Goal: Task Accomplishment & Management: Complete application form

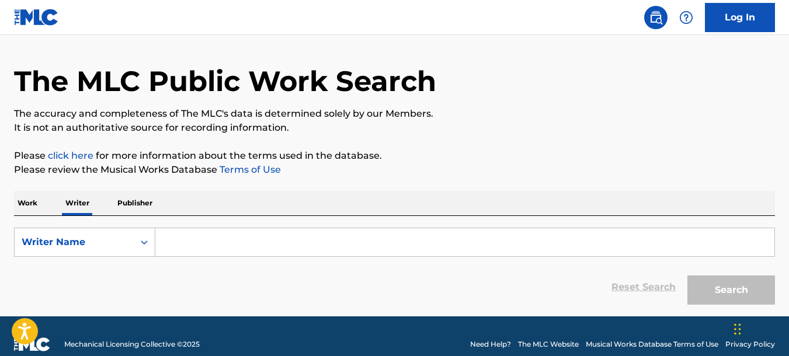
scroll to position [48, 0]
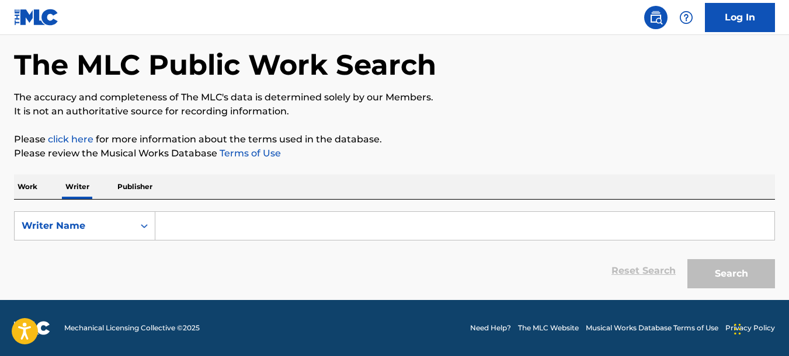
click at [249, 233] on input "Search Form" at bounding box center [464, 226] width 619 height 28
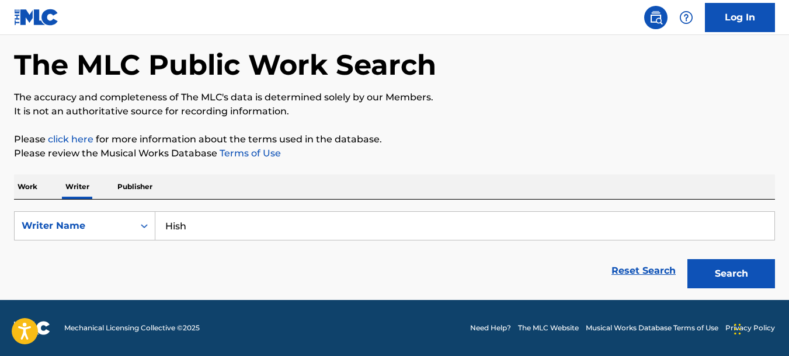
type input "Hish"
click at [688, 259] on button "Search" at bounding box center [732, 273] width 88 height 29
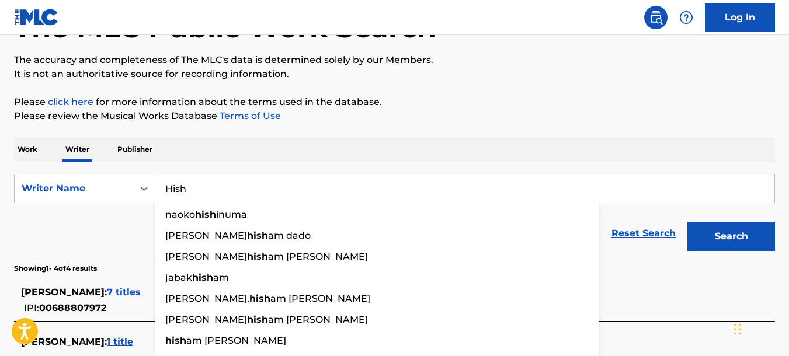
scroll to position [107, 0]
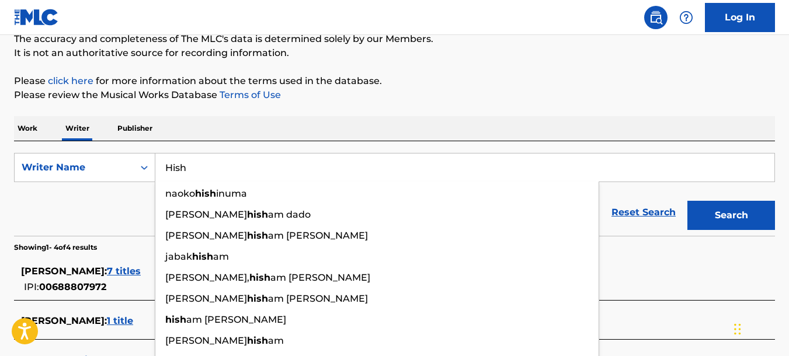
click at [714, 208] on button "Search" at bounding box center [732, 215] width 88 height 29
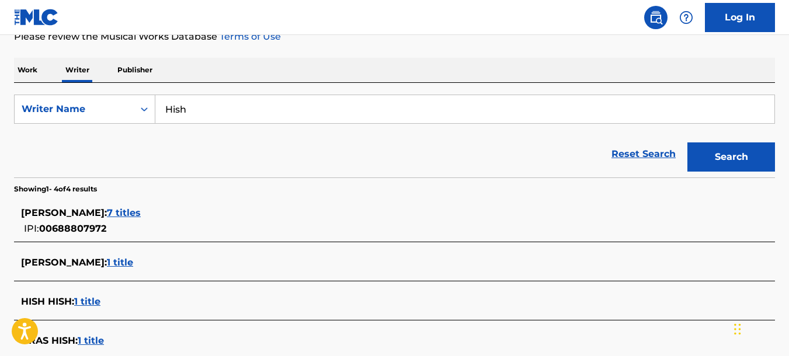
click at [228, 277] on div "JOSH HISH : 1 title" at bounding box center [394, 263] width 761 height 27
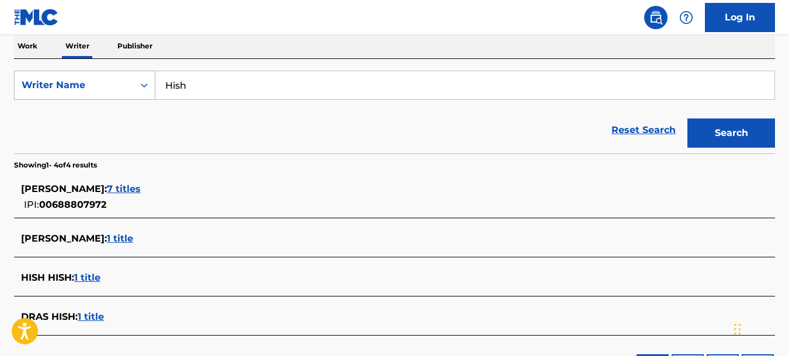
scroll to position [169, 0]
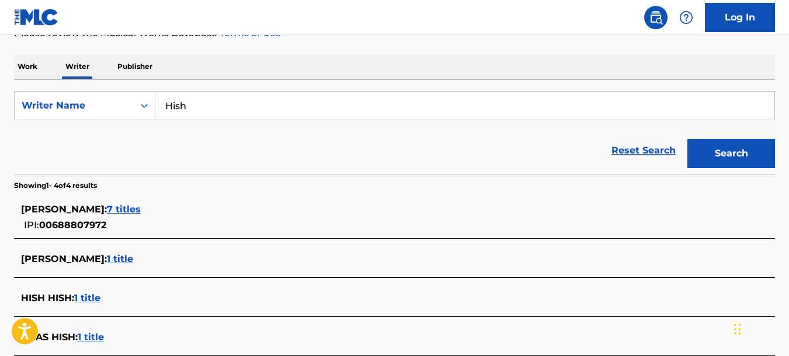
click at [41, 75] on p "Work" at bounding box center [27, 66] width 27 height 25
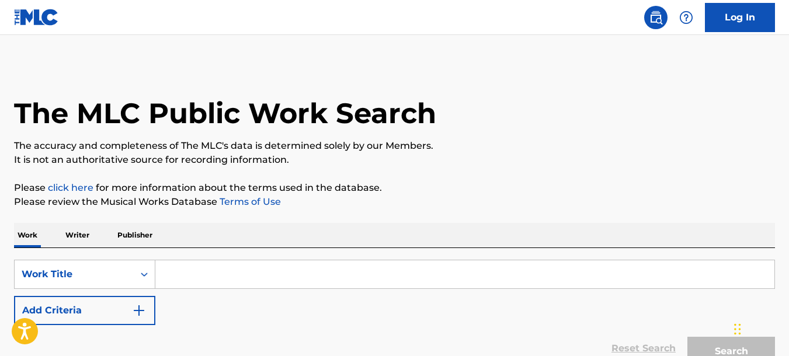
scroll to position [115, 0]
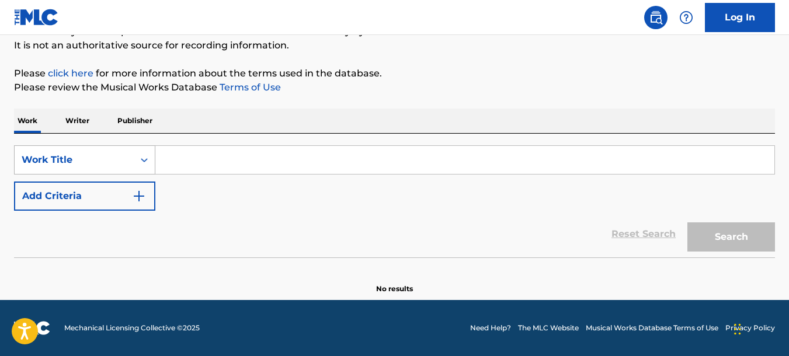
drag, startPoint x: 207, startPoint y: 163, endPoint x: 149, endPoint y: 161, distance: 57.9
click at [206, 164] on input "Search Form" at bounding box center [464, 160] width 619 height 28
click at [112, 160] on div "Work Title" at bounding box center [74, 160] width 105 height 14
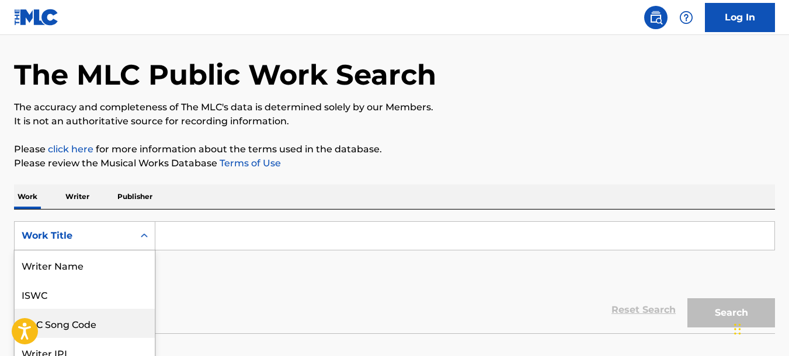
scroll to position [58, 0]
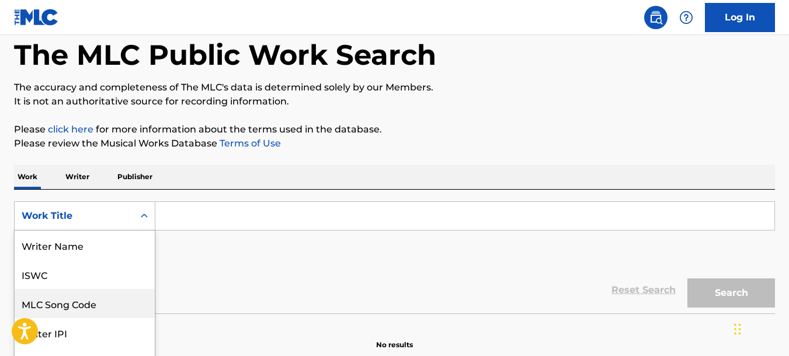
click at [173, 218] on input "Search Form" at bounding box center [464, 216] width 619 height 28
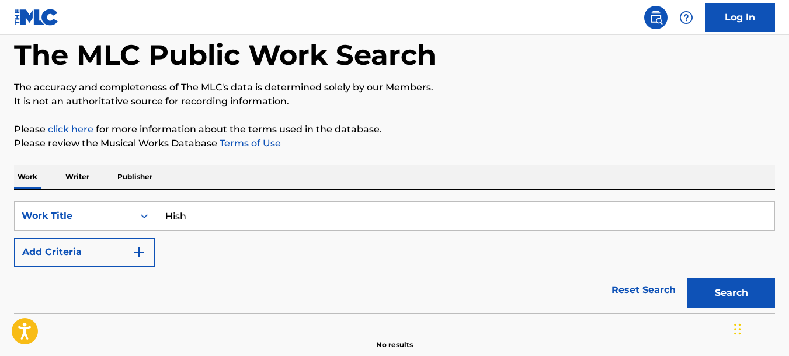
click at [688, 279] on button "Search" at bounding box center [732, 293] width 88 height 29
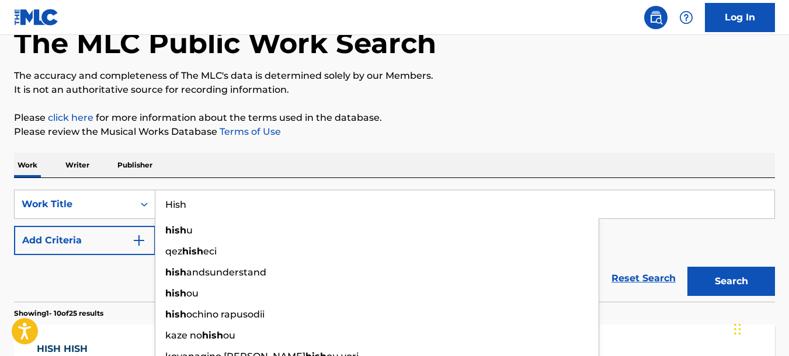
scroll to position [175, 0]
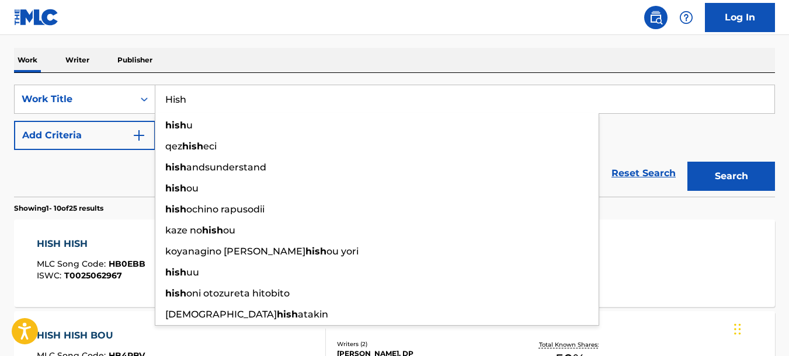
click at [297, 89] on input "Hish" at bounding box center [464, 99] width 619 height 28
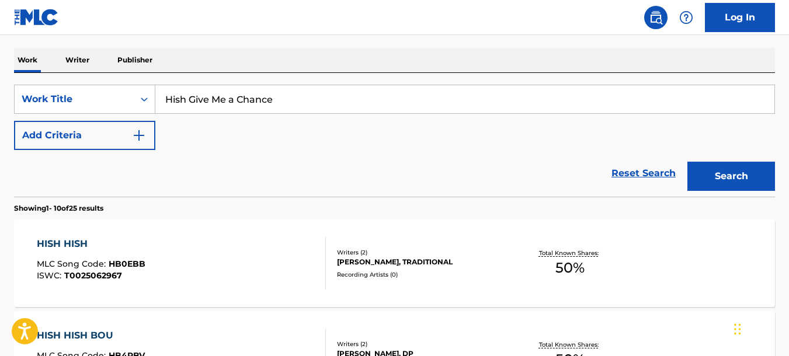
type input "Hish Give Me a Chance"
click at [688, 162] on button "Search" at bounding box center [732, 176] width 88 height 29
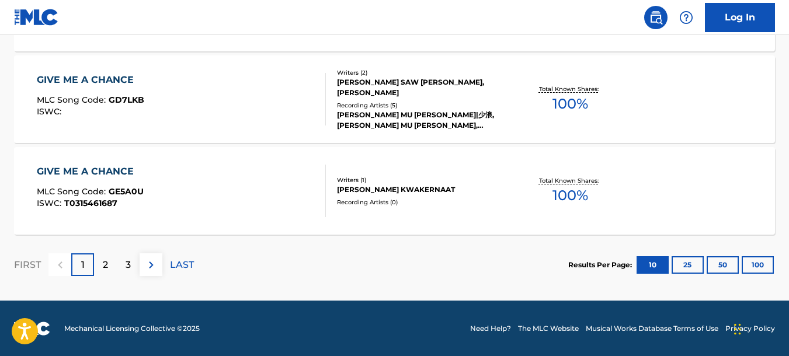
scroll to position [1074, 0]
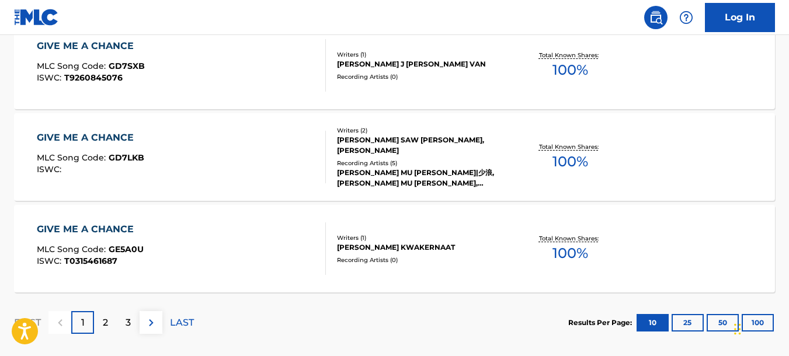
click at [101, 321] on div "2" at bounding box center [105, 322] width 23 height 23
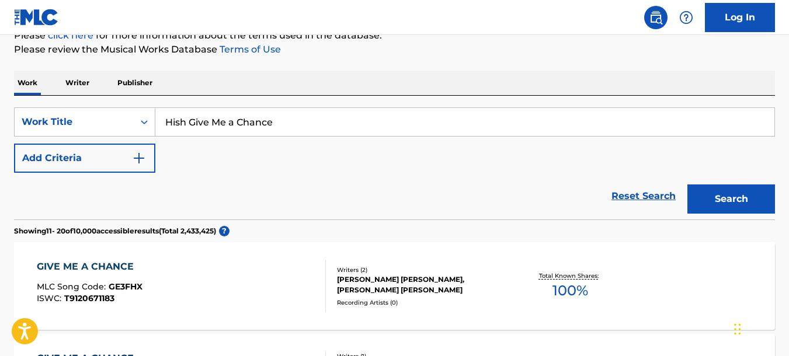
scroll to position [1015, 0]
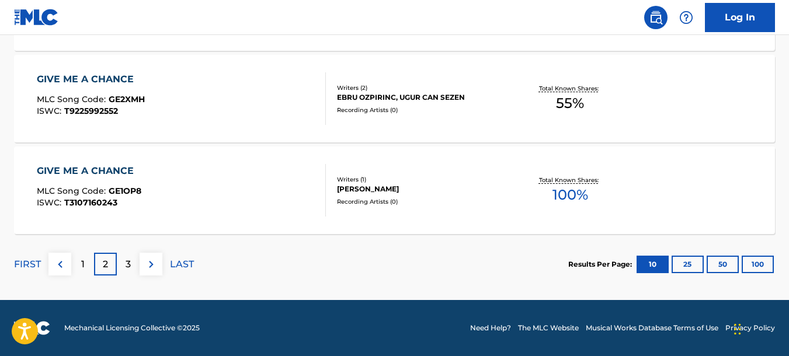
click at [118, 256] on div "3" at bounding box center [128, 264] width 23 height 23
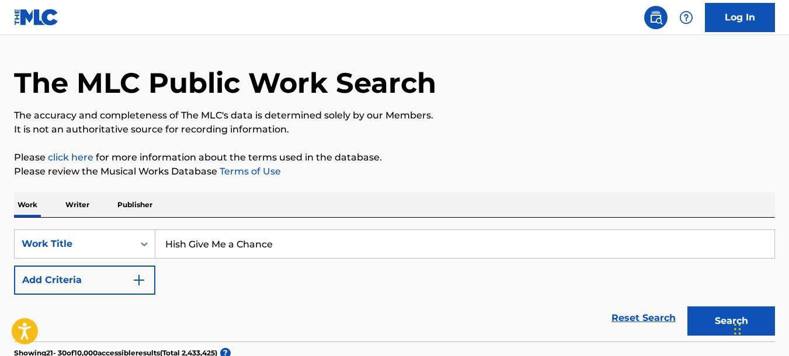
scroll to position [0, 0]
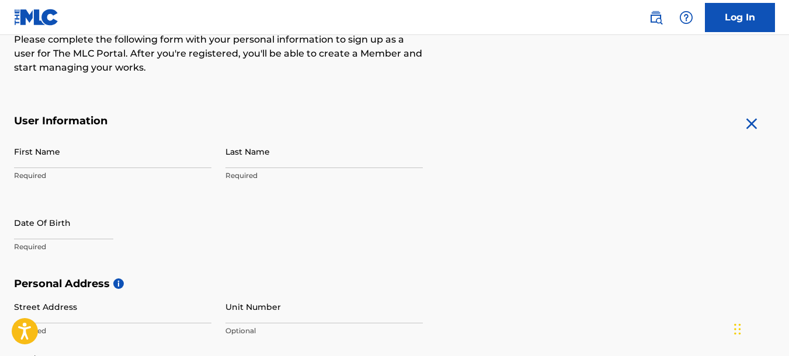
scroll to position [175, 0]
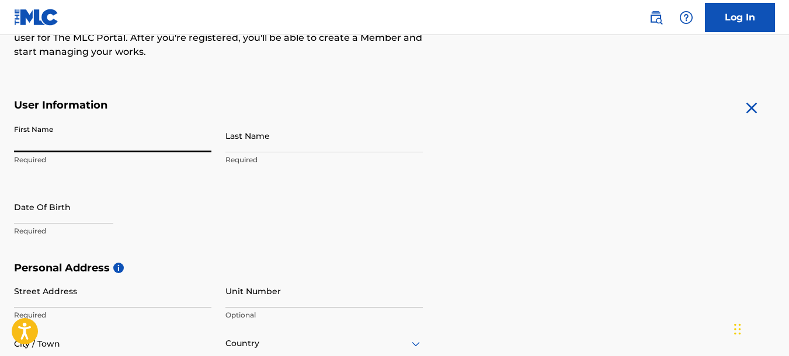
click at [174, 136] on input "First Name" at bounding box center [112, 135] width 197 height 33
type input "[PERSON_NAME]"
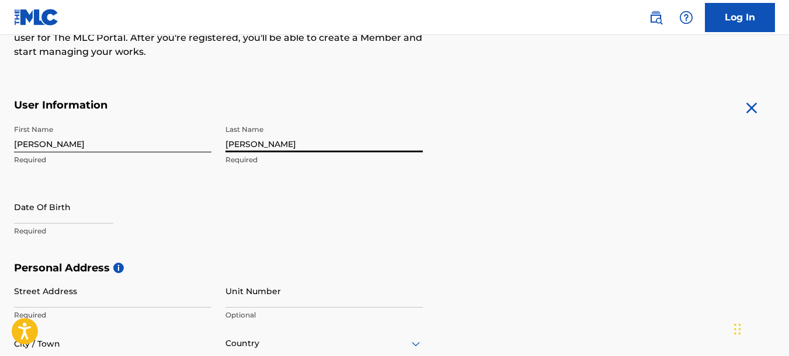
type input "[PERSON_NAME]"
select select "7"
select select "2025"
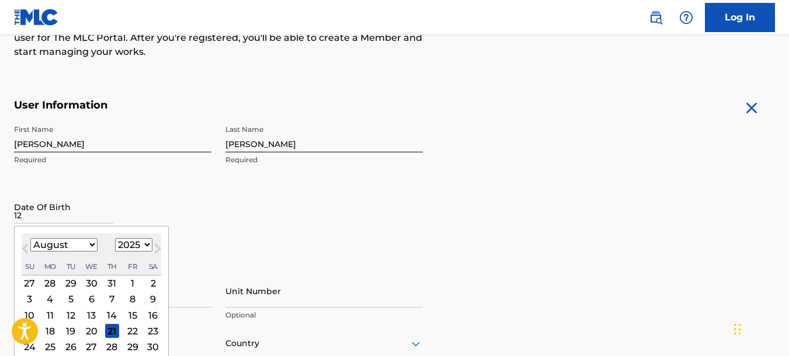
type input "12"
click at [91, 241] on select "January February March April May June July August September October November De…" at bounding box center [63, 244] width 67 height 13
select select "11"
click at [30, 238] on select "January February March April May June July August September October November De…" at bounding box center [63, 244] width 67 height 13
click at [130, 245] on select "1899 1900 1901 1902 1903 1904 1905 1906 1907 1908 1909 1910 1911 1912 1913 1914…" at bounding box center [133, 244] width 37 height 13
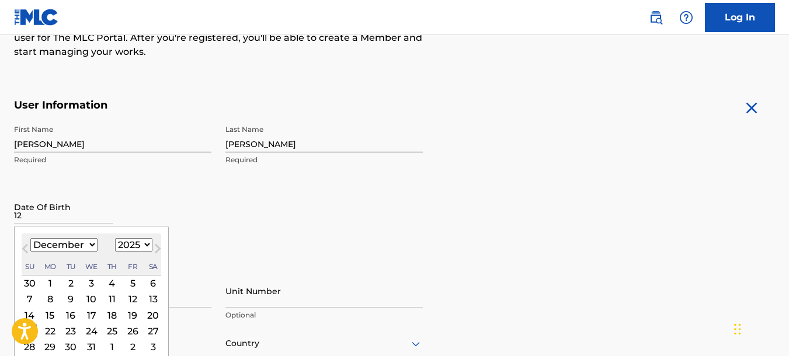
select select "1998"
click at [115, 238] on select "1899 1900 1901 1902 1903 1904 1905 1906 1907 1908 1909 1910 1911 1912 1913 1914…" at bounding box center [133, 244] width 37 height 13
click at [33, 296] on div "6" at bounding box center [30, 300] width 14 height 14
type input "December 6 1998"
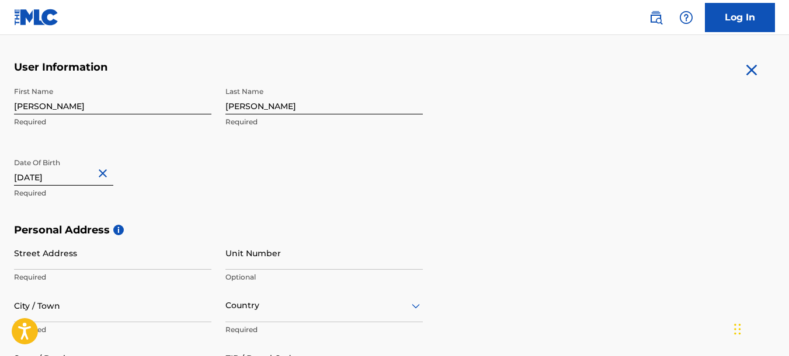
scroll to position [234, 0]
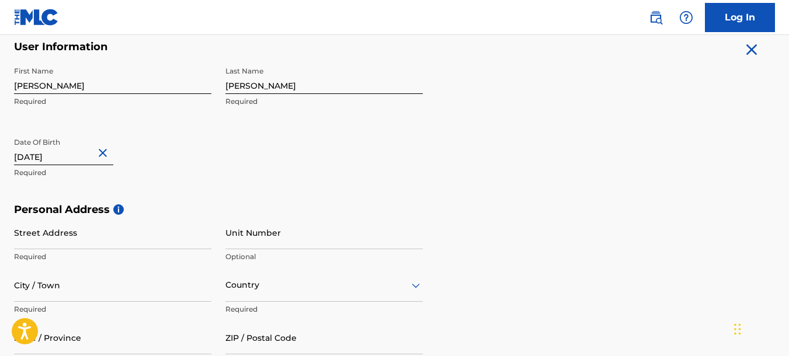
click at [135, 235] on input "Street Address" at bounding box center [112, 232] width 197 height 33
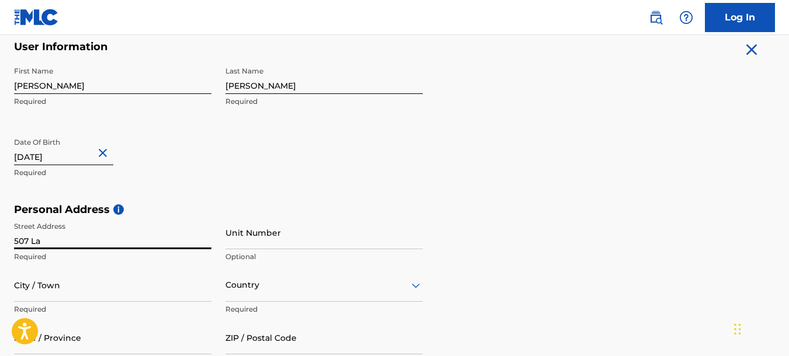
type input "[STREET_ADDRESS]"
type input "[GEOGRAPHIC_DATA]"
type input "33952"
type input "941"
type input "6232064"
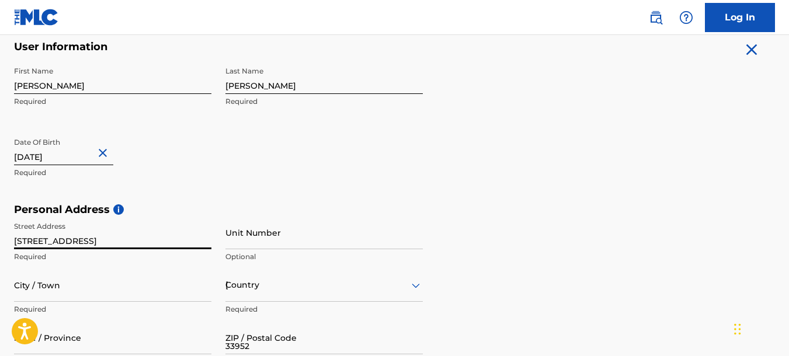
type input "markscarpetpc@gmail.com"
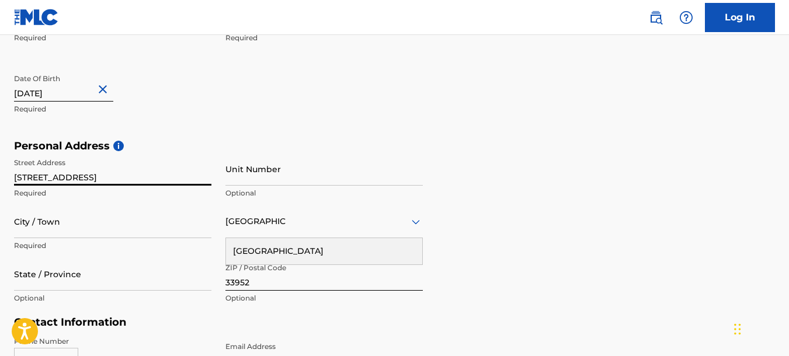
scroll to position [409, 0]
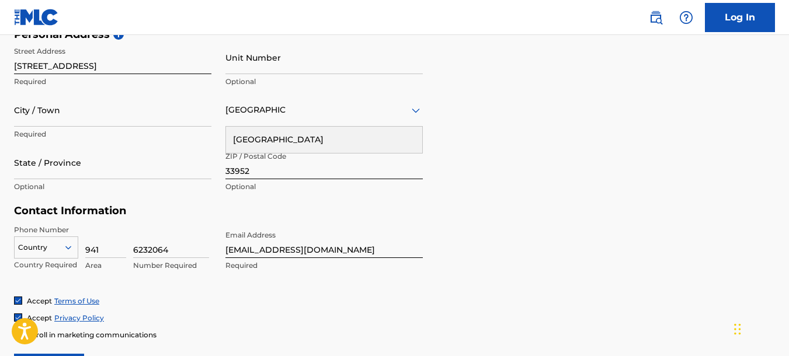
click at [180, 248] on input "6232064" at bounding box center [171, 241] width 76 height 33
type input "6"
click at [294, 237] on input "markscarpetpc@gmail.com" at bounding box center [324, 241] width 197 height 33
click at [175, 245] on input "769051" at bounding box center [171, 241] width 76 height 33
type input "7690512"
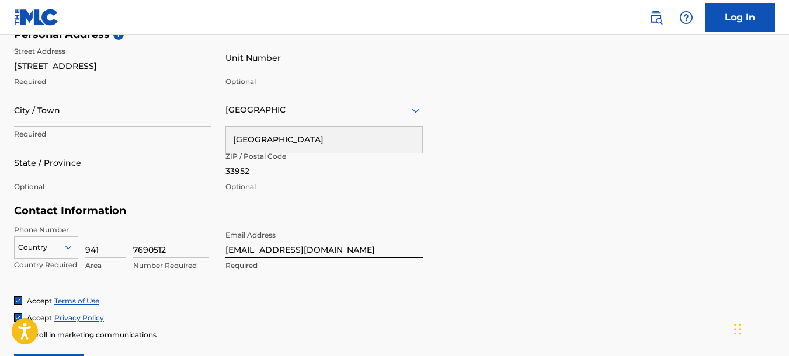
click at [286, 246] on input "markscarpetpc@gmail.com" at bounding box center [324, 241] width 197 height 33
drag, startPoint x: 267, startPoint y: 243, endPoint x: 5, endPoint y: 238, distance: 261.8
type input "[EMAIL_ADDRESS][DOMAIN_NAME]"
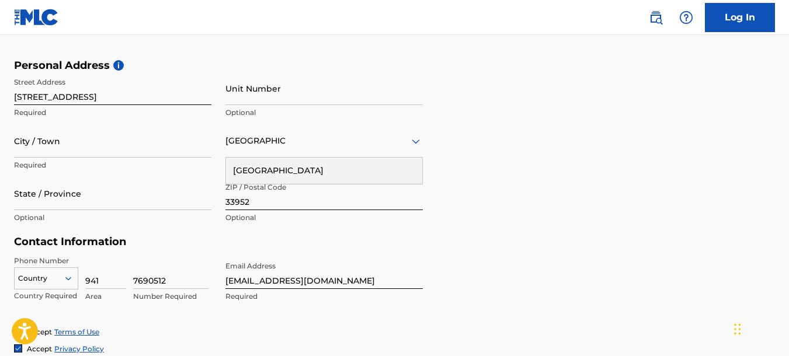
scroll to position [324, 0]
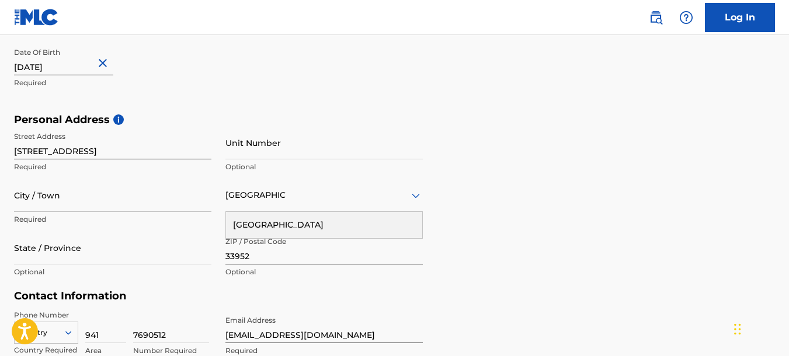
click at [125, 187] on input "City / Town" at bounding box center [112, 195] width 197 height 33
type input "[GEOGRAPHIC_DATA]"
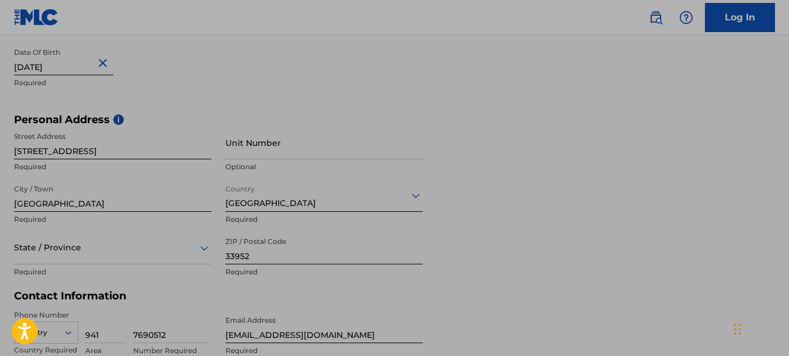
click at [169, 187] on input "[GEOGRAPHIC_DATA]" at bounding box center [112, 195] width 197 height 33
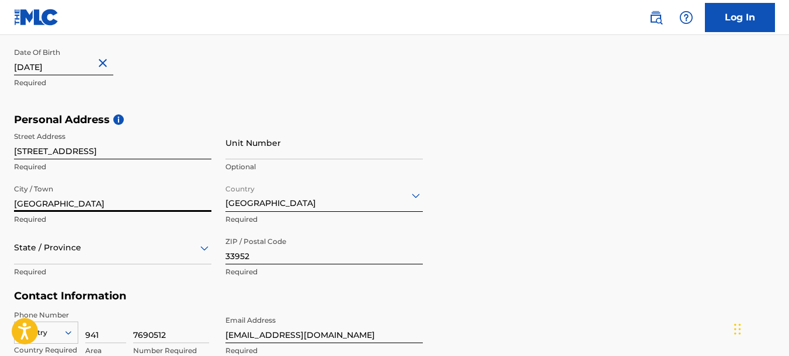
click at [140, 243] on div "State / Province" at bounding box center [112, 247] width 197 height 33
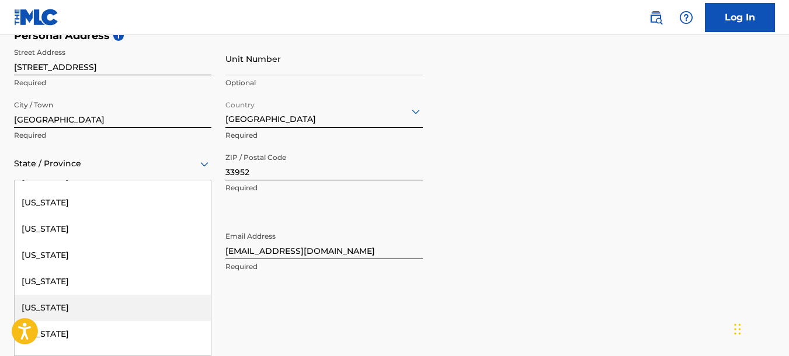
scroll to position [175, 0]
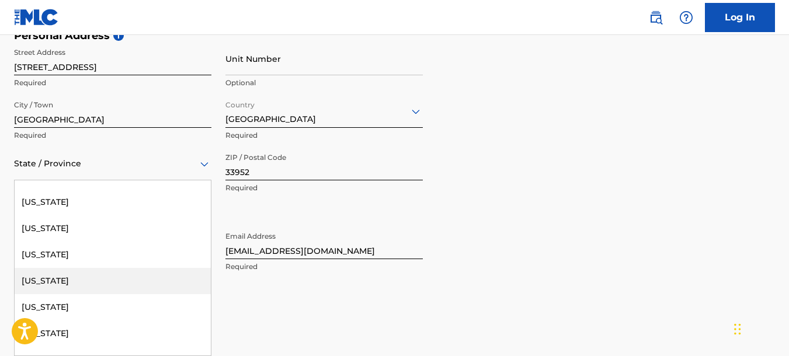
click at [57, 280] on div "[US_STATE]" at bounding box center [113, 281] width 196 height 26
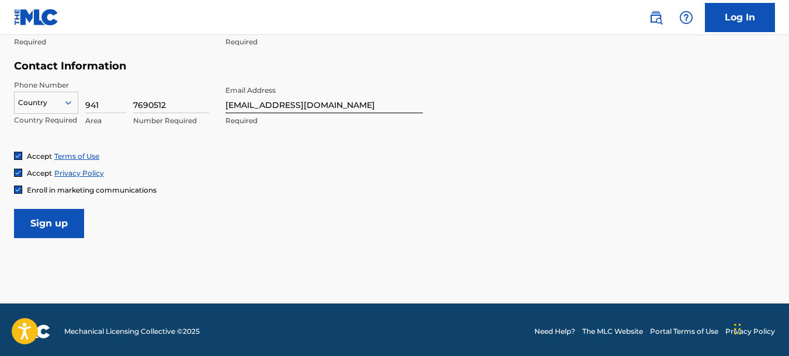
scroll to position [557, 0]
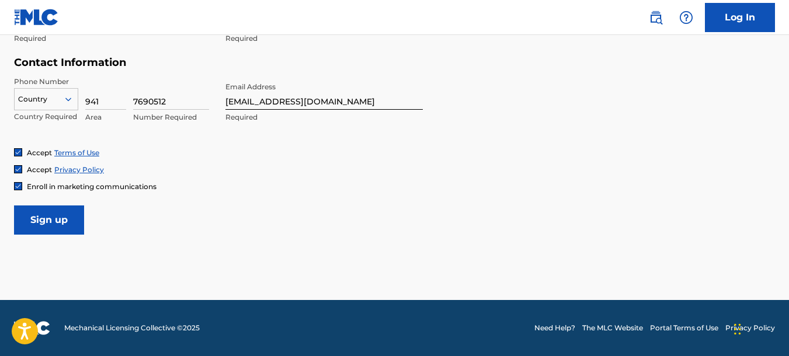
click at [66, 218] on input "Sign up" at bounding box center [49, 220] width 70 height 29
click at [33, 106] on div "option , selected. Select is focused ,type to refine list, press Down to open t…" at bounding box center [46, 97] width 64 height 18
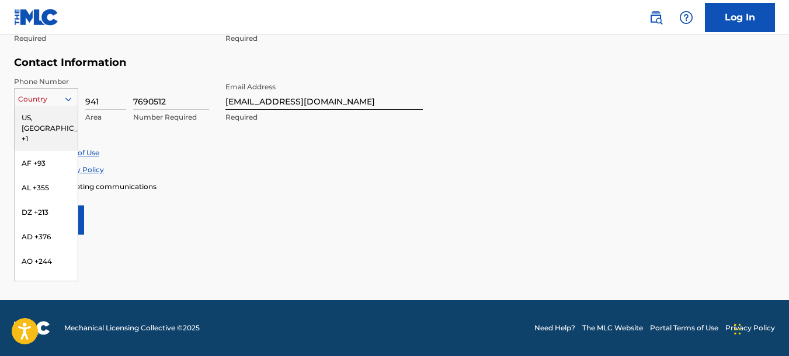
click at [43, 119] on div "US, [GEOGRAPHIC_DATA] +1" at bounding box center [46, 129] width 63 height 46
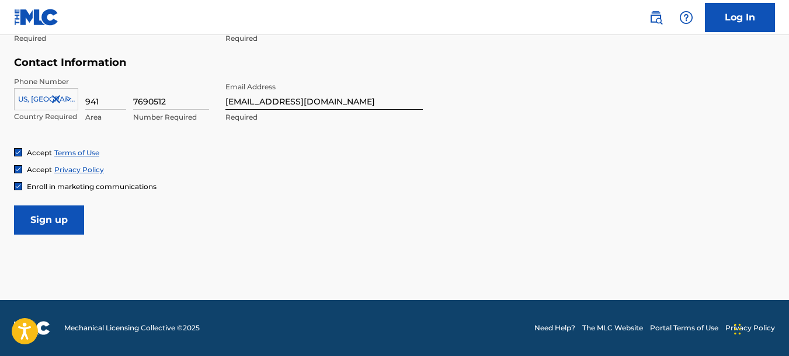
click at [54, 228] on input "Sign up" at bounding box center [49, 220] width 70 height 29
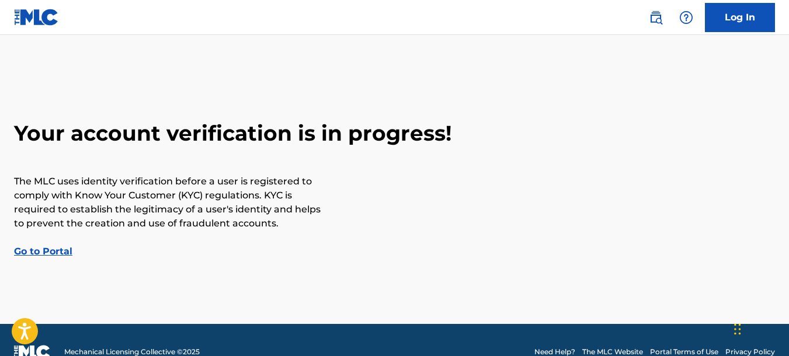
click at [46, 247] on link "Go to Portal" at bounding box center [43, 251] width 58 height 11
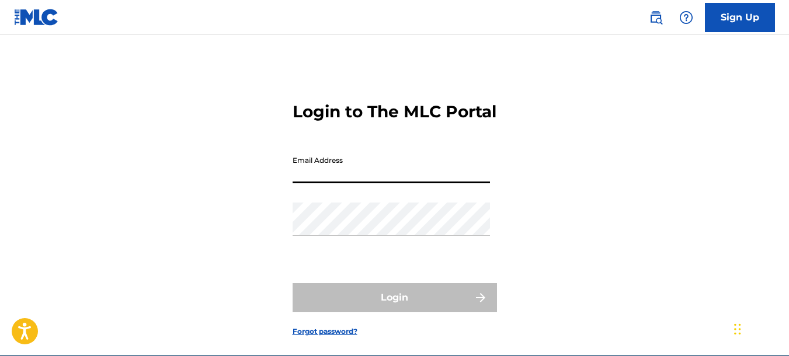
click at [463, 183] on input "Email Address" at bounding box center [391, 166] width 197 height 33
type input "[EMAIL_ADDRESS][DOMAIN_NAME]"
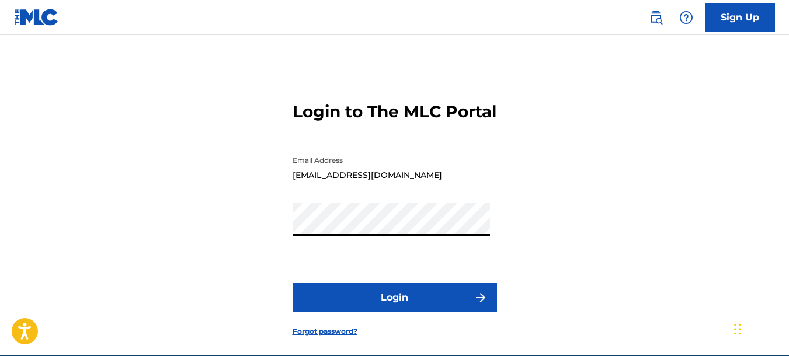
click at [293, 283] on button "Login" at bounding box center [395, 297] width 204 height 29
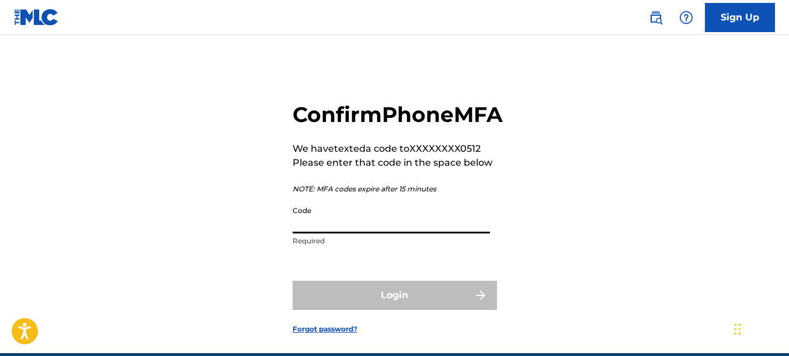
click at [399, 234] on input "Code" at bounding box center [391, 216] width 197 height 33
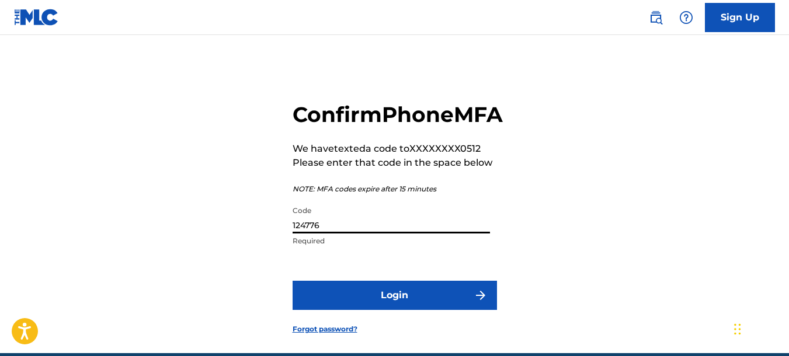
type input "124776"
click at [419, 310] on button "Login" at bounding box center [395, 295] width 204 height 29
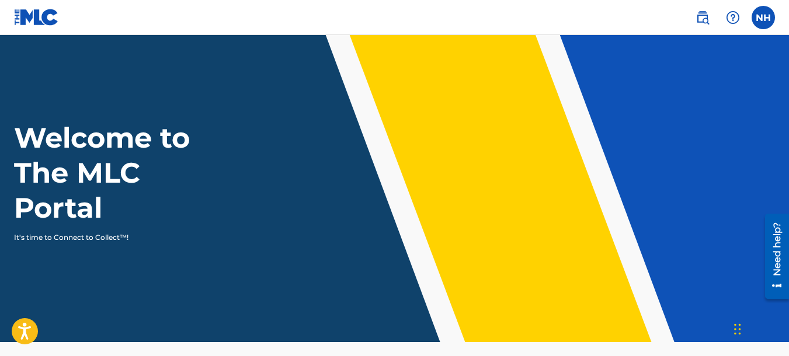
click at [328, 4] on nav "NH NH Nicholas Hishmeh n.hishmusic@gmail.com Profile Log out" at bounding box center [394, 17] width 789 height 35
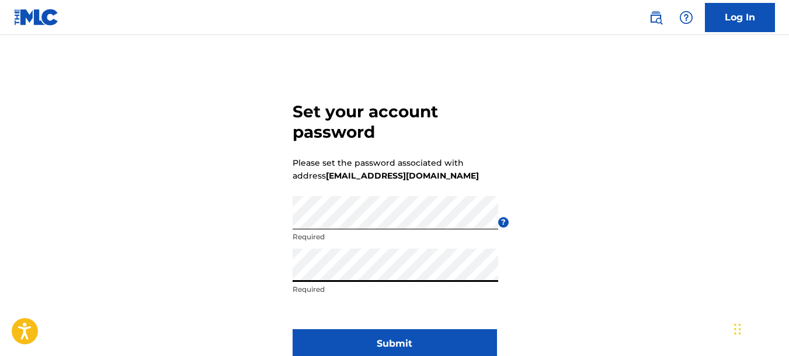
click button "Submit" at bounding box center [395, 343] width 204 height 29
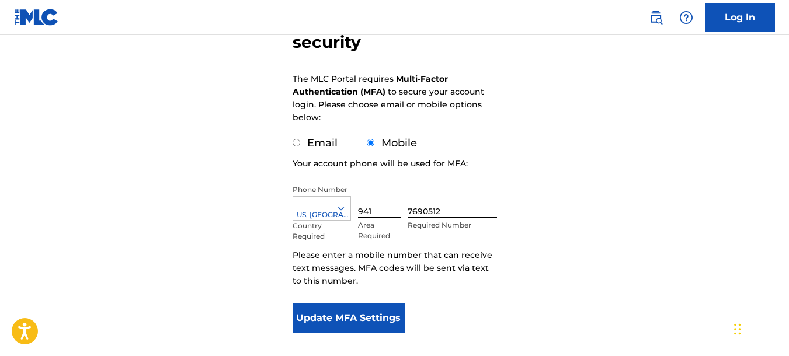
scroll to position [175, 0]
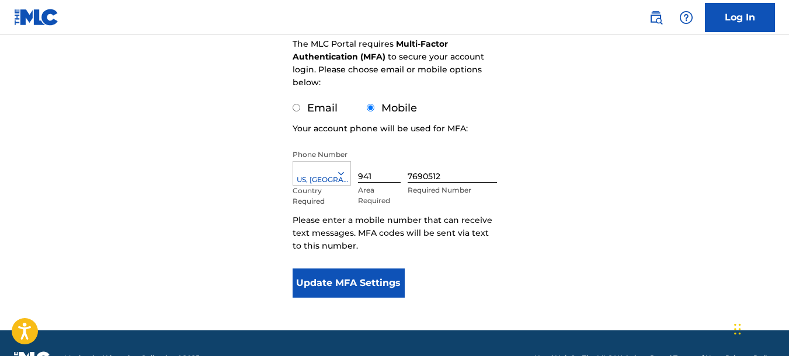
click at [365, 285] on button "Update MFA Settings" at bounding box center [349, 283] width 113 height 29
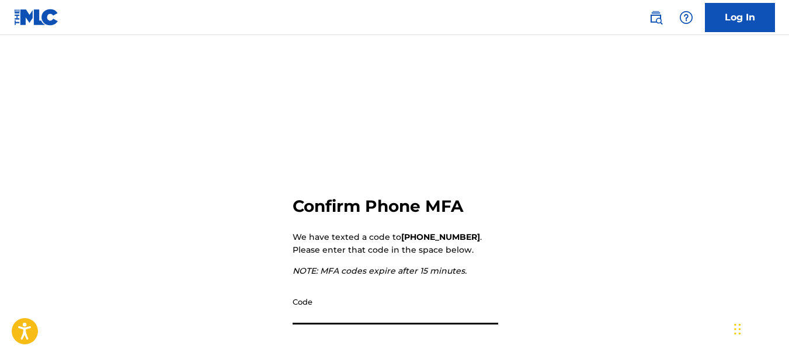
scroll to position [152, 0]
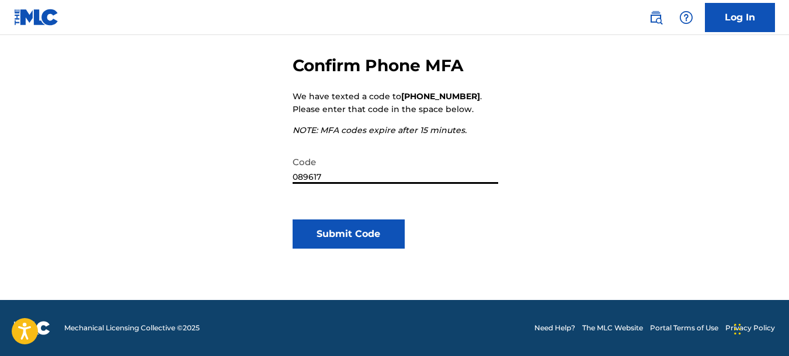
type input "089617"
click at [373, 238] on button "Submit Code" at bounding box center [349, 234] width 113 height 29
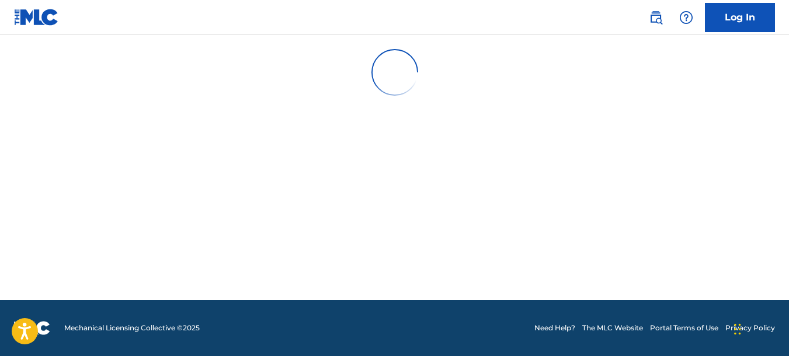
scroll to position [0, 0]
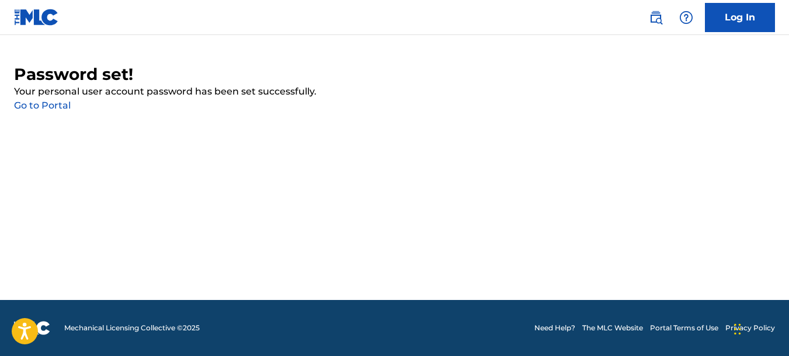
click at [59, 103] on link "Go to Portal" at bounding box center [42, 105] width 57 height 11
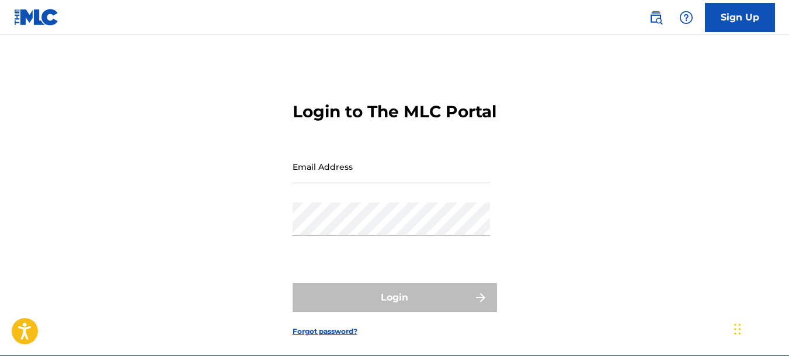
drag, startPoint x: 350, startPoint y: 183, endPoint x: 344, endPoint y: 180, distance: 7.3
click at [347, 182] on input "Email Address" at bounding box center [391, 166] width 197 height 33
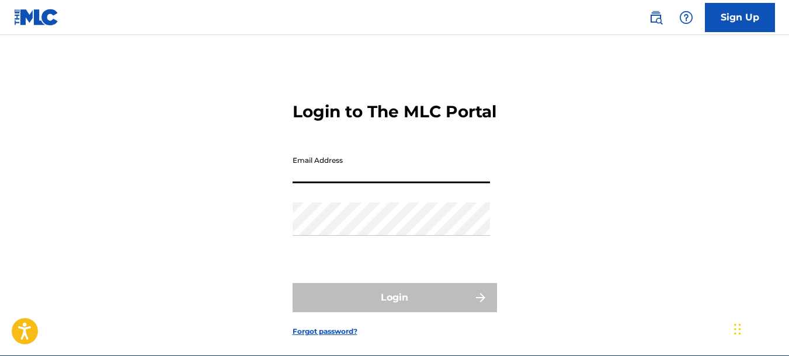
click at [344, 180] on input "Email Address" at bounding box center [391, 166] width 197 height 33
type input "[EMAIL_ADDRESS][DOMAIN_NAME]"
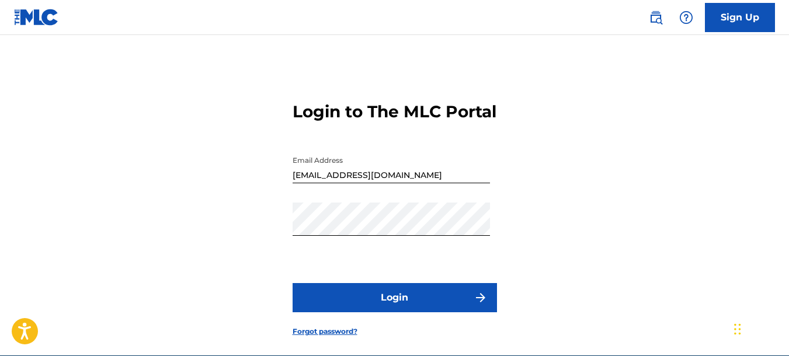
click at [491, 244] on form "Login to The MLC Portal Email Address [EMAIL_ADDRESS][DOMAIN_NAME] Password Log…" at bounding box center [395, 210] width 204 height 292
click at [397, 313] on button "Login" at bounding box center [395, 297] width 204 height 29
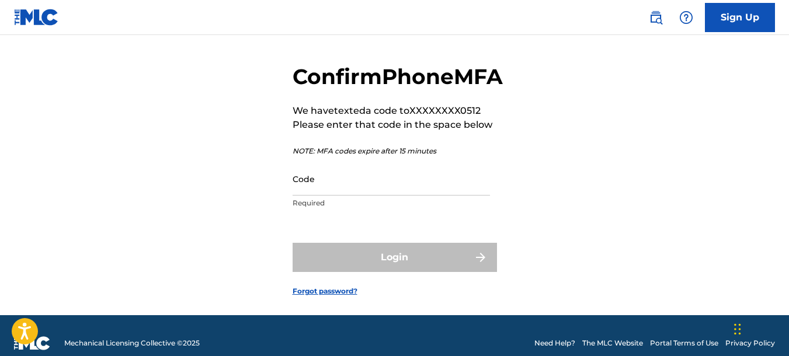
scroll to position [58, 0]
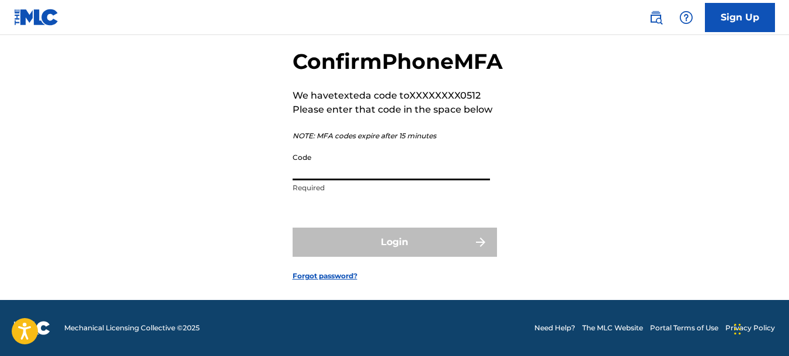
click at [425, 181] on input "Code" at bounding box center [391, 163] width 197 height 33
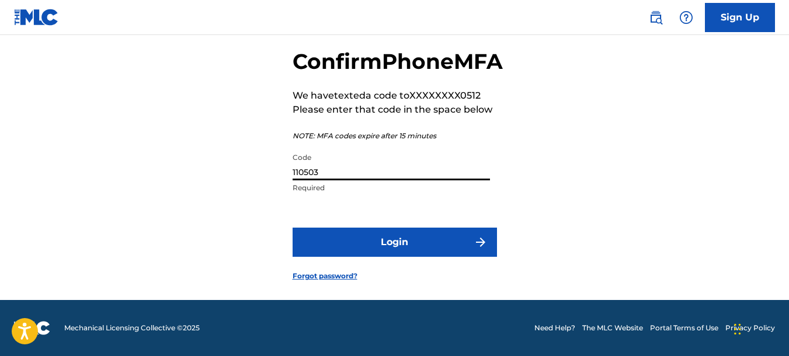
type input "110503"
click at [448, 257] on button "Login" at bounding box center [395, 242] width 204 height 29
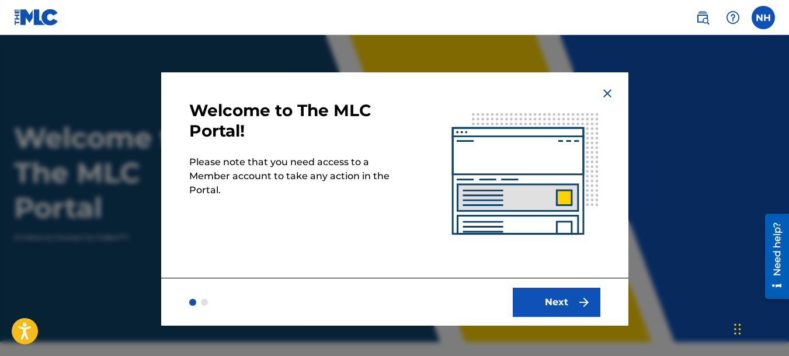
click at [573, 292] on button "Next" at bounding box center [557, 302] width 88 height 29
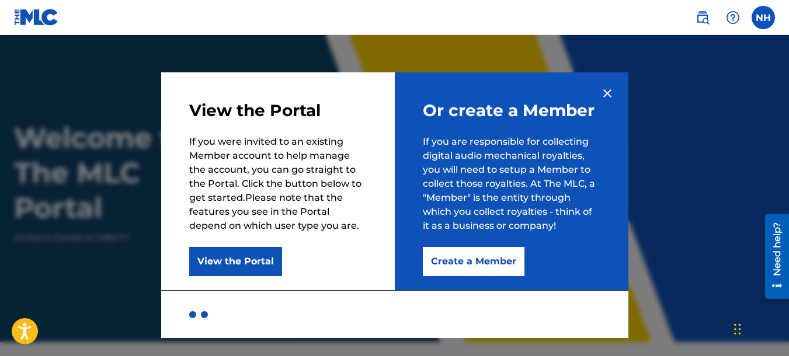
click at [454, 266] on button "Create a Member" at bounding box center [474, 261] width 102 height 29
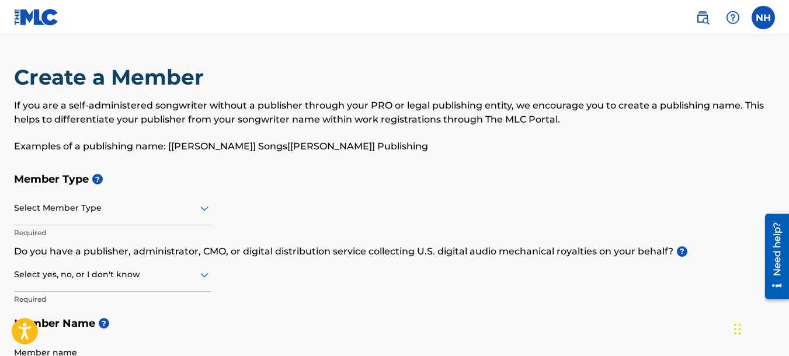
click at [115, 202] on div at bounding box center [112, 208] width 197 height 15
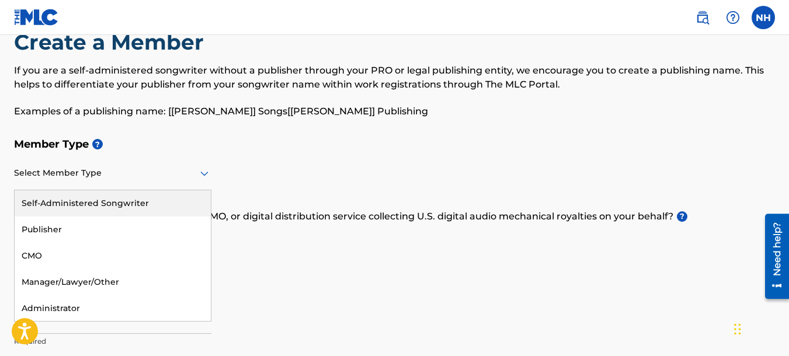
scroll to position [59, 0]
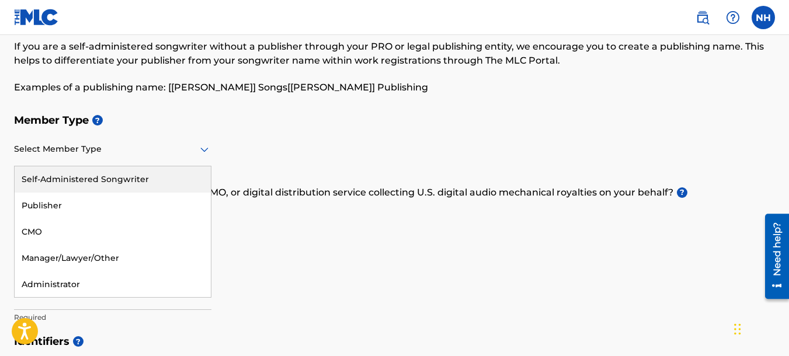
click at [92, 179] on div "Self-Administered Songwriter" at bounding box center [113, 179] width 196 height 26
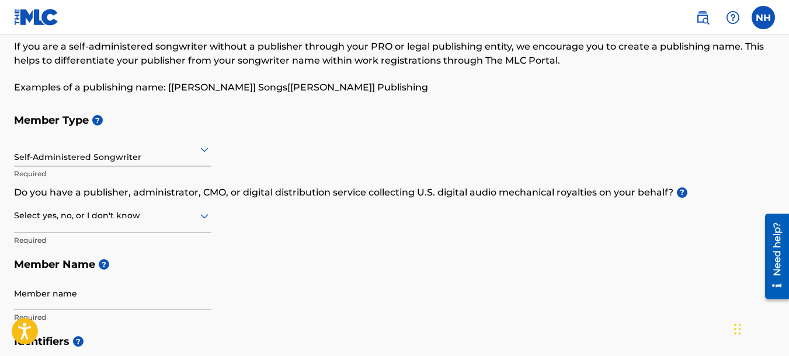
click at [136, 224] on div "Select yes, no, or I don't know" at bounding box center [112, 216] width 197 height 33
click at [288, 210] on div "Member Type ? Self-Administered Songwriter Required Do you have a publisher, ad…" at bounding box center [394, 218] width 761 height 221
click at [129, 225] on div "Select yes, no, or I don't know" at bounding box center [112, 216] width 197 height 33
click at [80, 270] on div "No" at bounding box center [113, 272] width 196 height 26
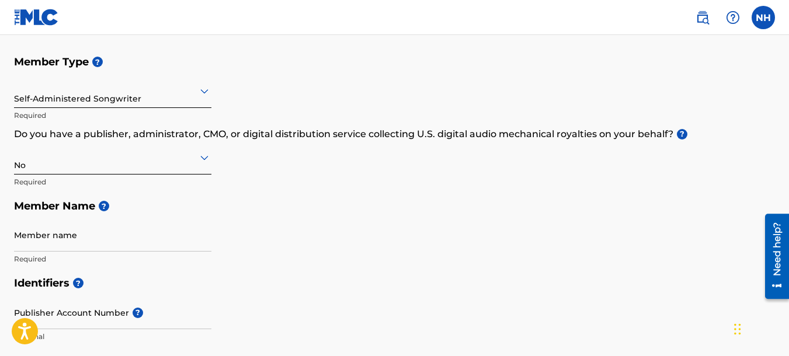
click at [137, 237] on input "Member name" at bounding box center [112, 234] width 197 height 33
drag, startPoint x: 459, startPoint y: 255, endPoint x: 360, endPoint y: 248, distance: 98.4
click at [458, 255] on div "Member Type ? Self-Administered Songwriter Required Do you have a publisher, ad…" at bounding box center [394, 160] width 761 height 221
click at [98, 211] on span "?" at bounding box center [102, 206] width 14 height 11
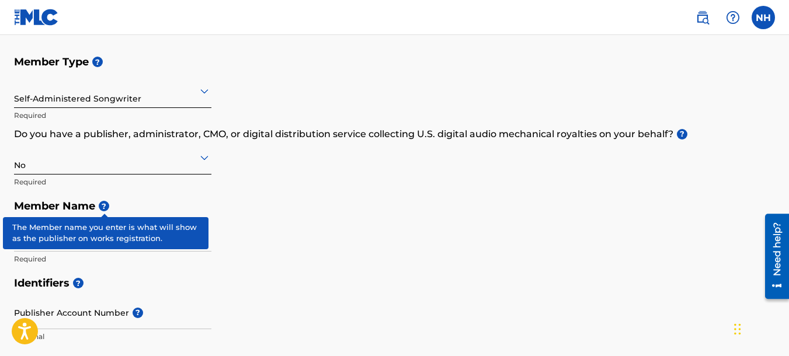
click at [100, 209] on span "?" at bounding box center [104, 206] width 11 height 11
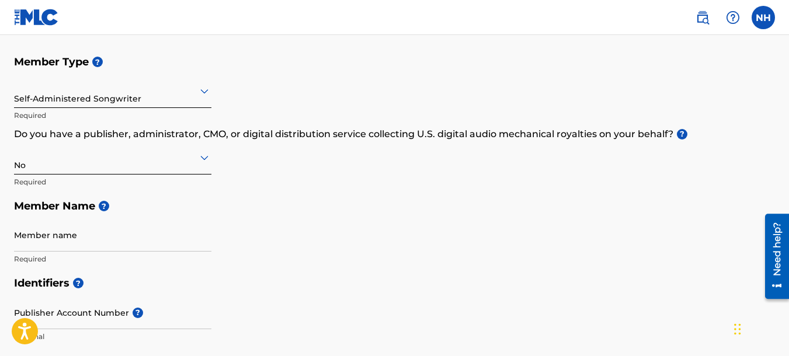
drag, startPoint x: 157, startPoint y: 196, endPoint x: 155, endPoint y: 210, distance: 14.8
click at [157, 197] on h5 "Member Name ?" at bounding box center [394, 206] width 761 height 25
drag, startPoint x: 143, startPoint y: 229, endPoint x: 161, endPoint y: 225, distance: 18.0
click at [141, 230] on input "Member name" at bounding box center [112, 234] width 197 height 33
type input "Hish"
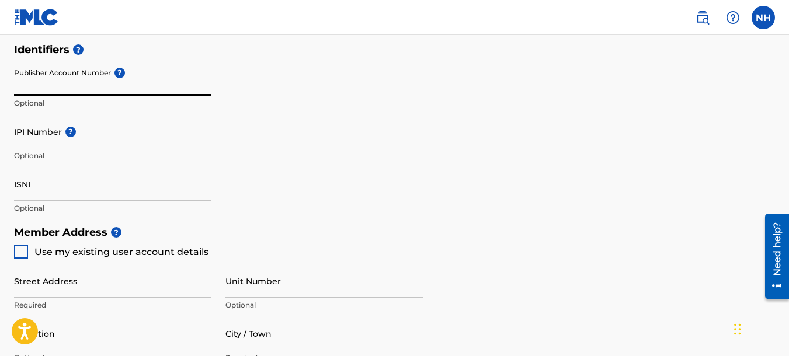
scroll to position [410, 0]
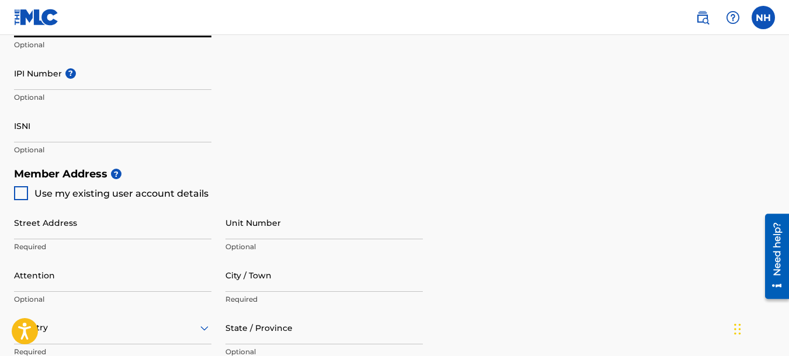
click at [23, 196] on div at bounding box center [21, 193] width 14 height 14
type input "[STREET_ADDRESS]"
type input "[GEOGRAPHIC_DATA]"
type input "33952"
type input "941"
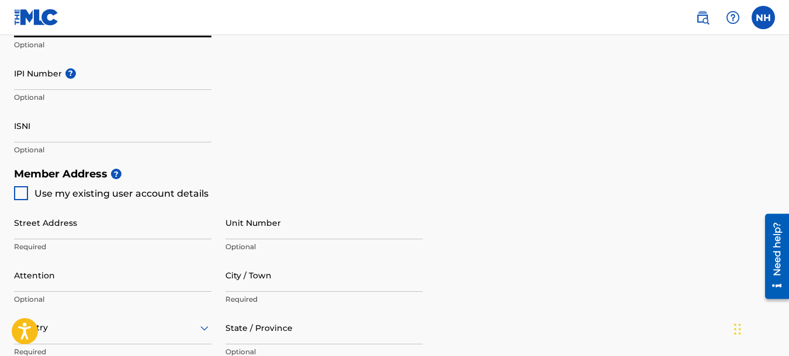
type input "7690512"
type input "[EMAIL_ADDRESS][DOMAIN_NAME]"
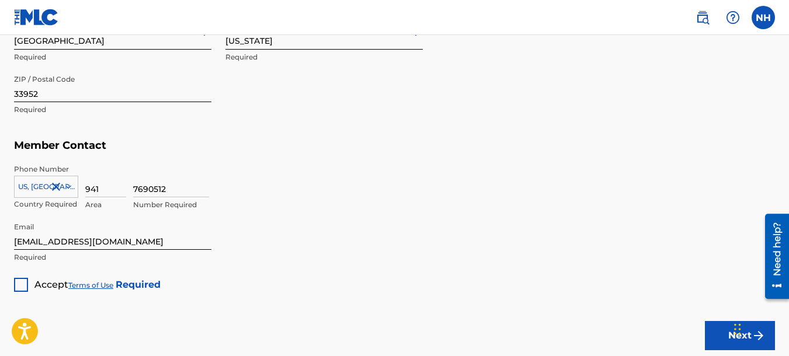
scroll to position [702, 0]
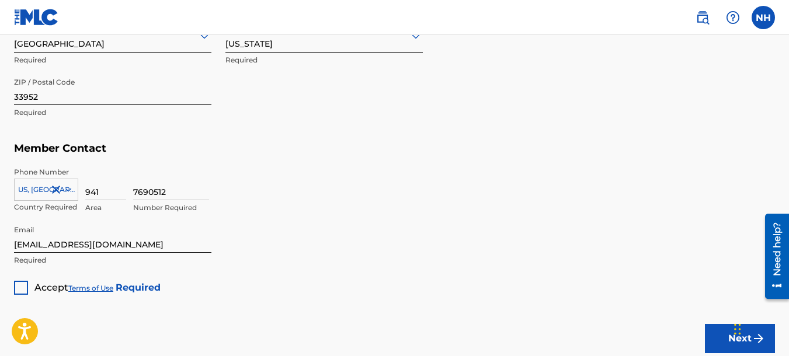
click at [19, 287] on div at bounding box center [21, 288] width 14 height 14
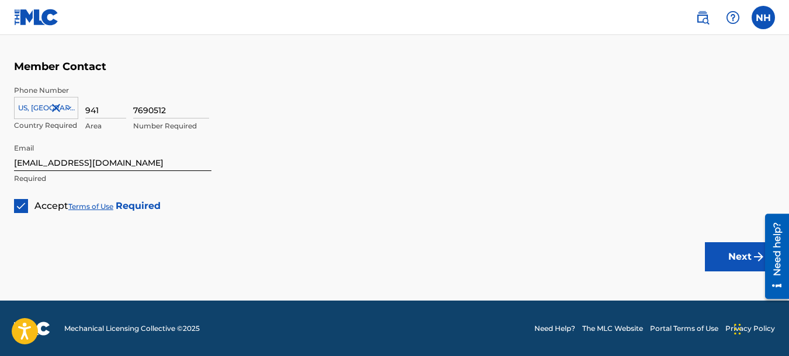
scroll to position [784, 0]
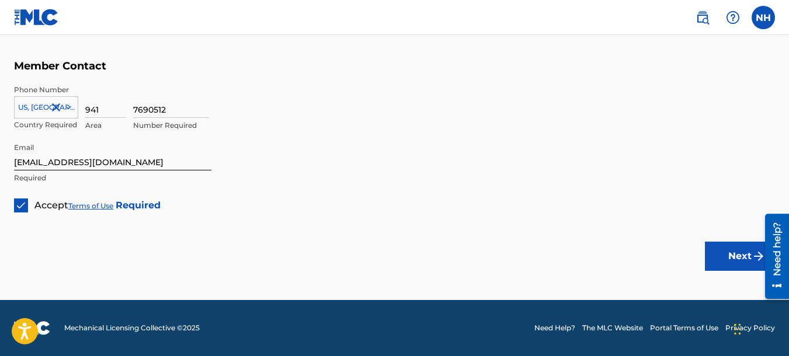
click at [716, 248] on button "Next" at bounding box center [740, 256] width 70 height 29
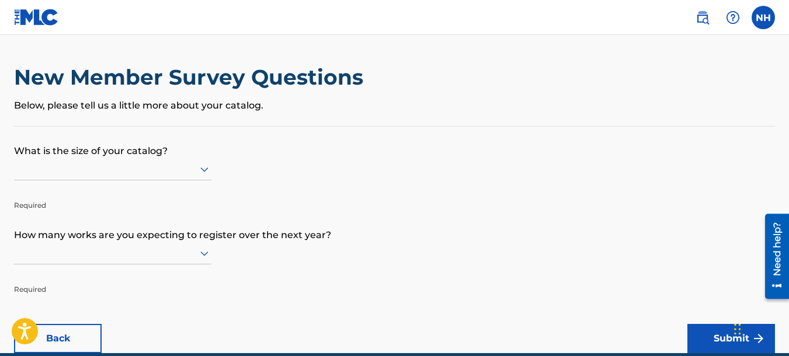
click at [51, 173] on div at bounding box center [112, 169] width 197 height 15
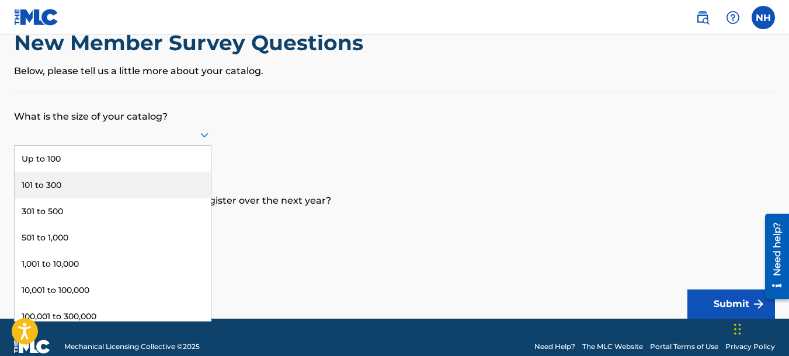
scroll to position [53, 0]
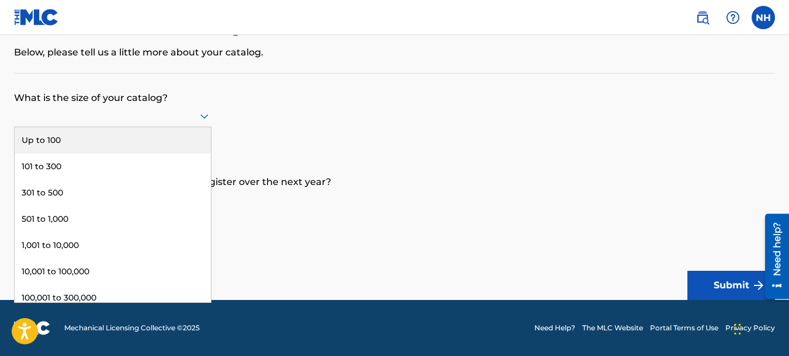
click at [72, 145] on div "Up to 100" at bounding box center [113, 140] width 196 height 26
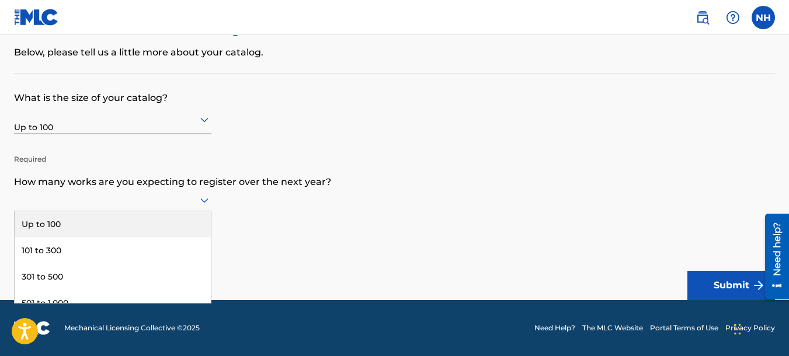
click at [97, 193] on div at bounding box center [112, 200] width 197 height 15
click at [87, 224] on div "Up to 100" at bounding box center [113, 224] width 196 height 26
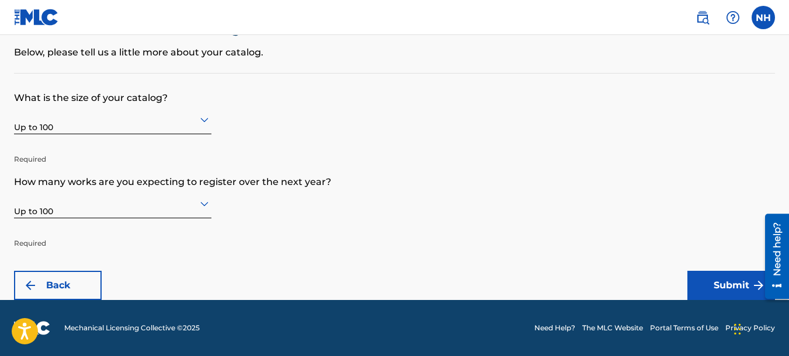
click at [504, 235] on form "What is the size of your catalog? Up to 100 Required How many works are you exp…" at bounding box center [394, 187] width 761 height 227
click at [741, 281] on button "Submit" at bounding box center [732, 285] width 88 height 29
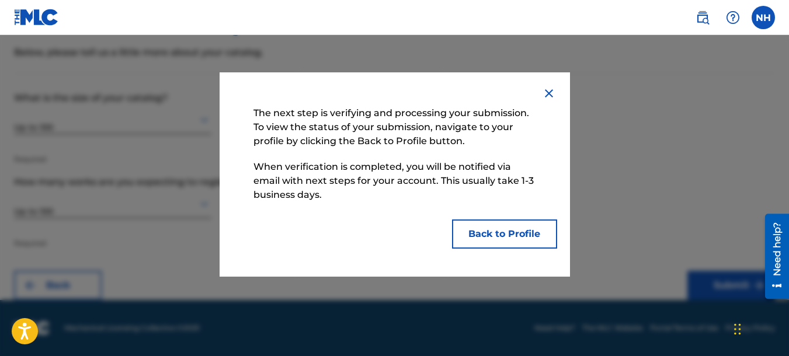
click at [513, 238] on button "Back to Profile" at bounding box center [504, 234] width 105 height 29
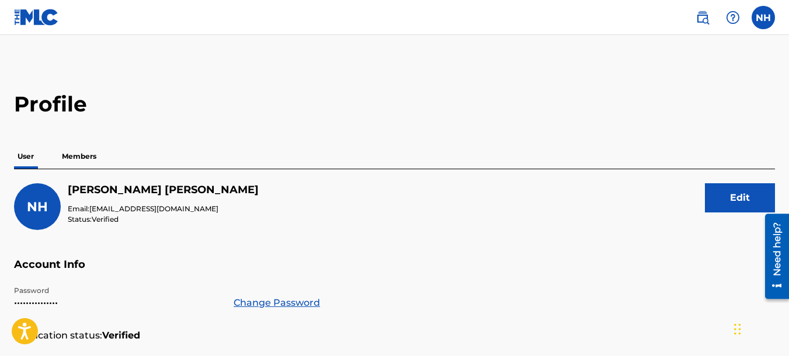
click at [79, 155] on p "Members" at bounding box center [78, 156] width 41 height 25
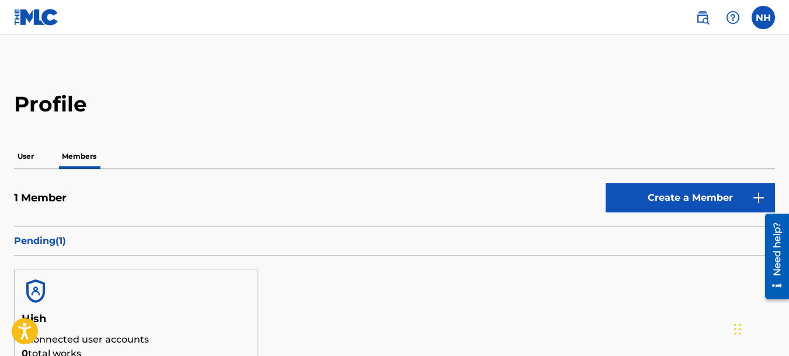
scroll to position [175, 0]
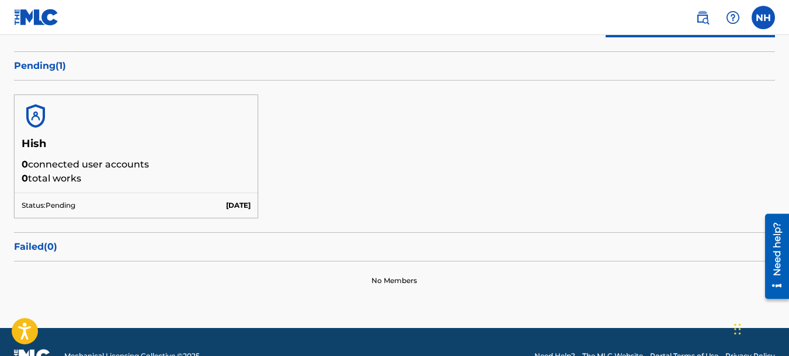
click at [145, 74] on div "Pending ( 1 )" at bounding box center [394, 65] width 761 height 29
click at [48, 167] on p "0 connected user accounts" at bounding box center [136, 165] width 229 height 14
